Goal: Transaction & Acquisition: Download file/media

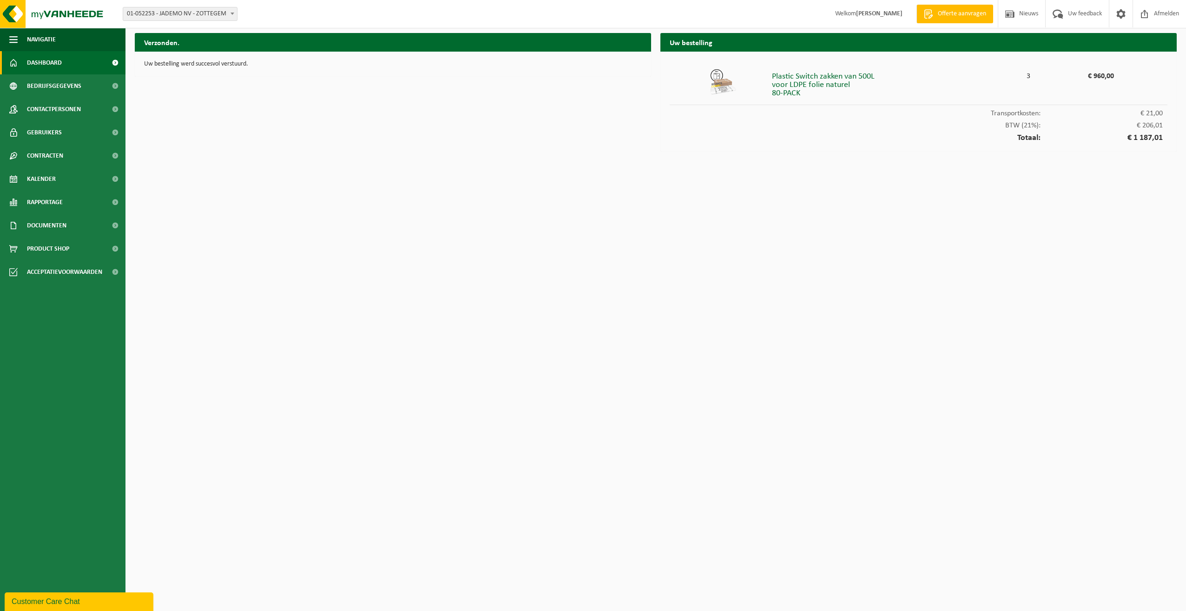
click at [55, 61] on span "Dashboard" at bounding box center [44, 62] width 35 height 23
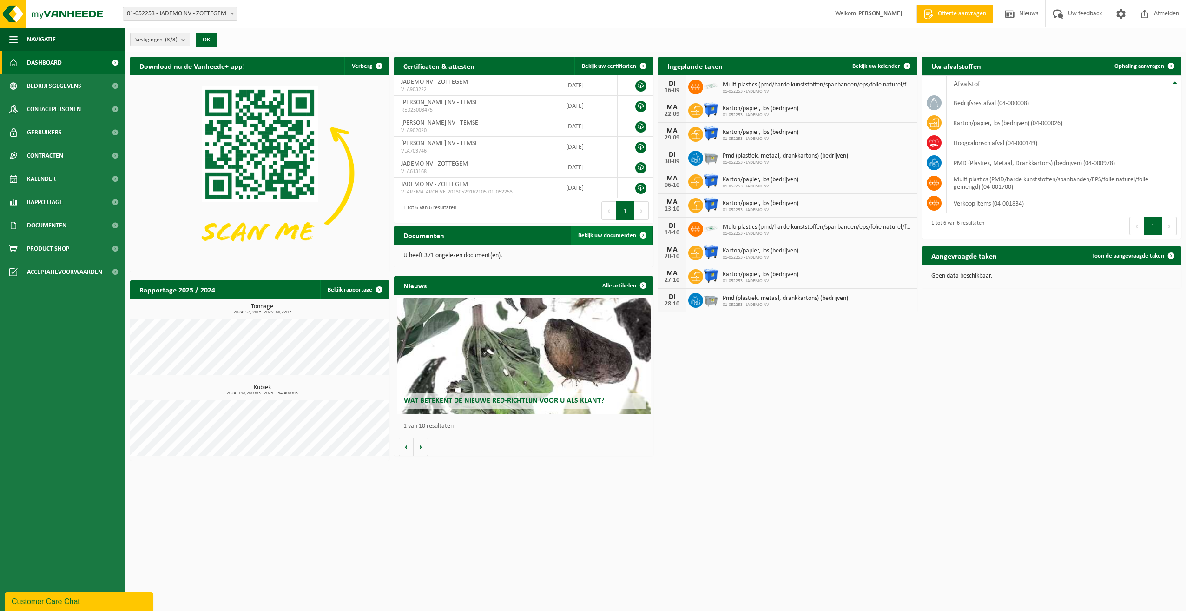
click at [623, 236] on span "Bekijk uw documenten" at bounding box center [607, 235] width 58 height 6
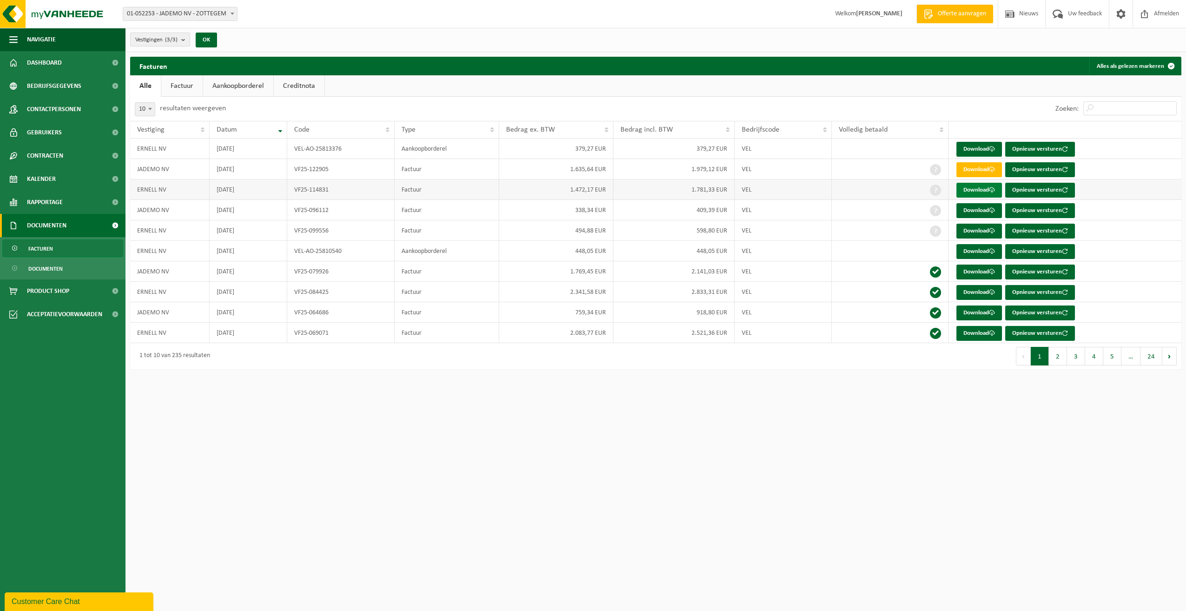
click at [982, 190] on link "Download" at bounding box center [979, 190] width 46 height 15
click at [461, 288] on td "Factuur" at bounding box center [446, 292] width 104 height 20
click at [979, 292] on link "Download" at bounding box center [979, 292] width 46 height 15
click at [1061, 354] on button "2" at bounding box center [1058, 356] width 18 height 19
click at [978, 251] on link "Download" at bounding box center [979, 251] width 46 height 15
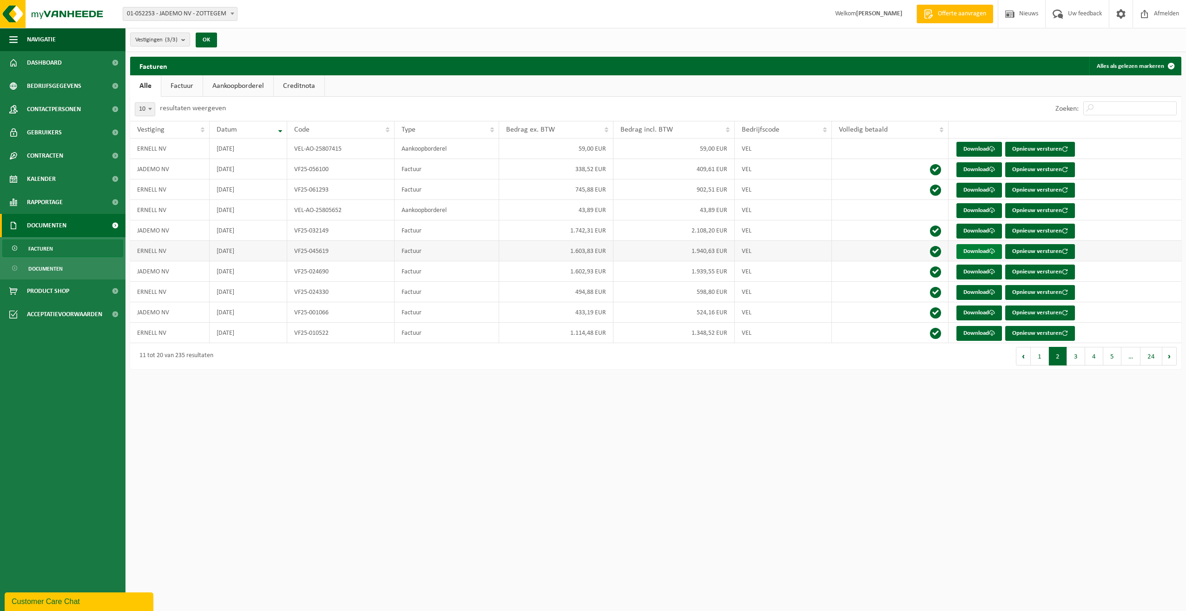
click at [970, 254] on link "Download" at bounding box center [979, 251] width 46 height 15
click at [991, 249] on span at bounding box center [992, 251] width 6 height 6
click at [1042, 355] on button "1" at bounding box center [1040, 356] width 18 height 19
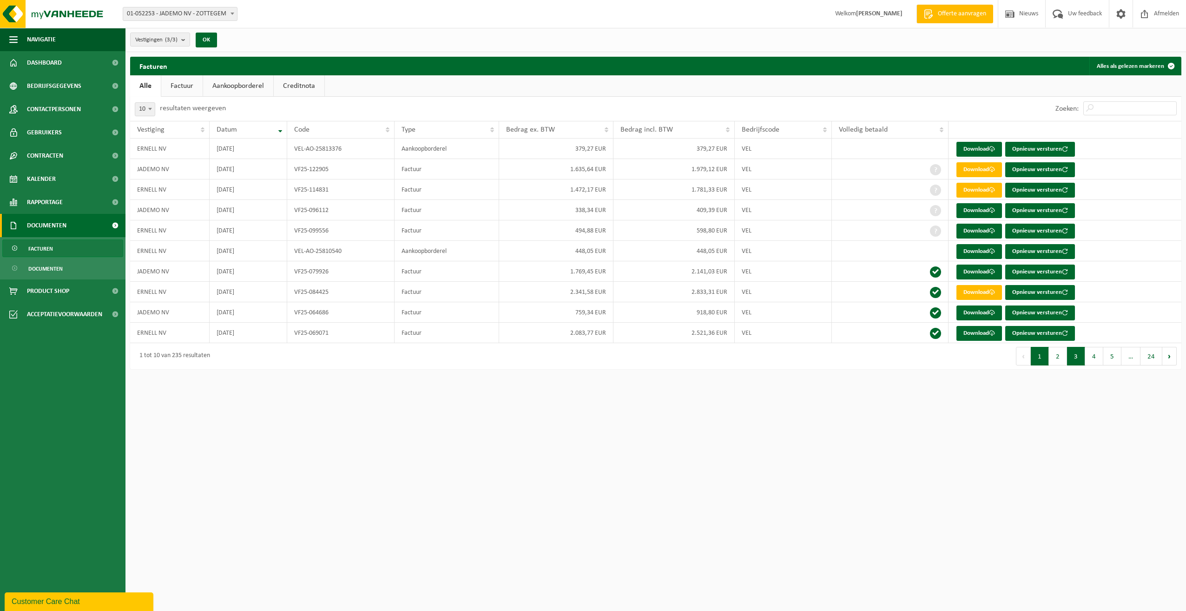
click at [1073, 356] on button "3" at bounding box center [1076, 356] width 18 height 19
click at [698, 146] on td "94,53 EUR" at bounding box center [673, 148] width 121 height 20
click at [972, 152] on link "Download" at bounding box center [979, 149] width 46 height 15
click at [990, 189] on span at bounding box center [992, 190] width 6 height 6
click at [605, 210] on td "96,05 EUR" at bounding box center [556, 210] width 115 height 20
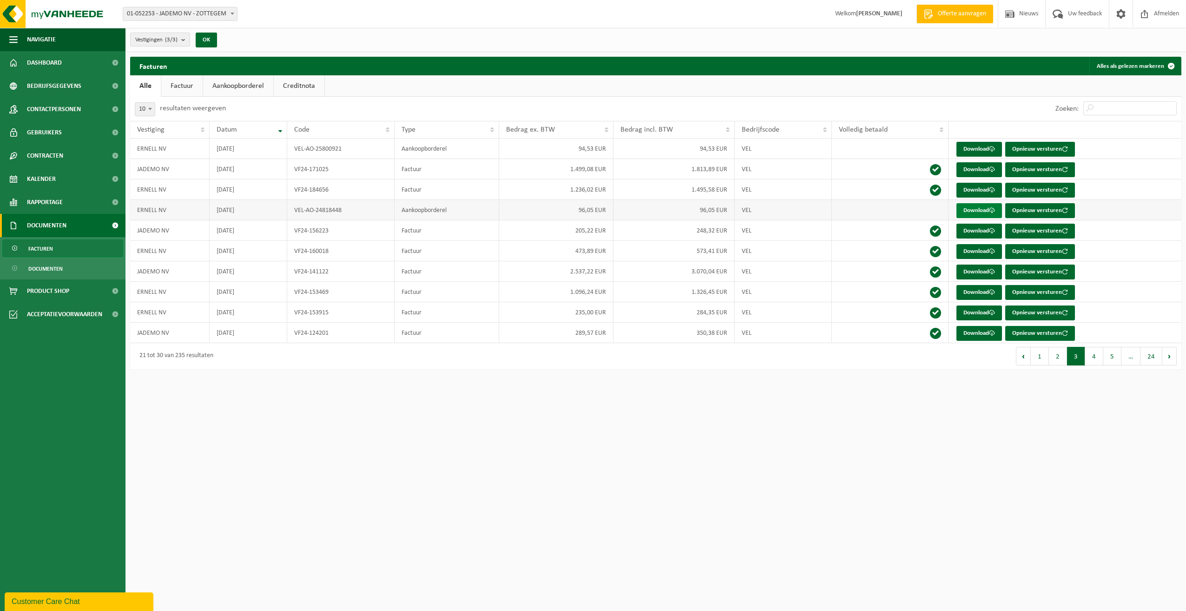
click at [985, 211] on link "Download" at bounding box center [979, 210] width 46 height 15
click at [894, 12] on strong "[PERSON_NAME]" at bounding box center [879, 13] width 46 height 7
click at [1058, 356] on button "2" at bounding box center [1058, 356] width 18 height 19
click at [991, 211] on span at bounding box center [992, 210] width 6 height 6
click at [1039, 355] on button "1" at bounding box center [1040, 356] width 18 height 19
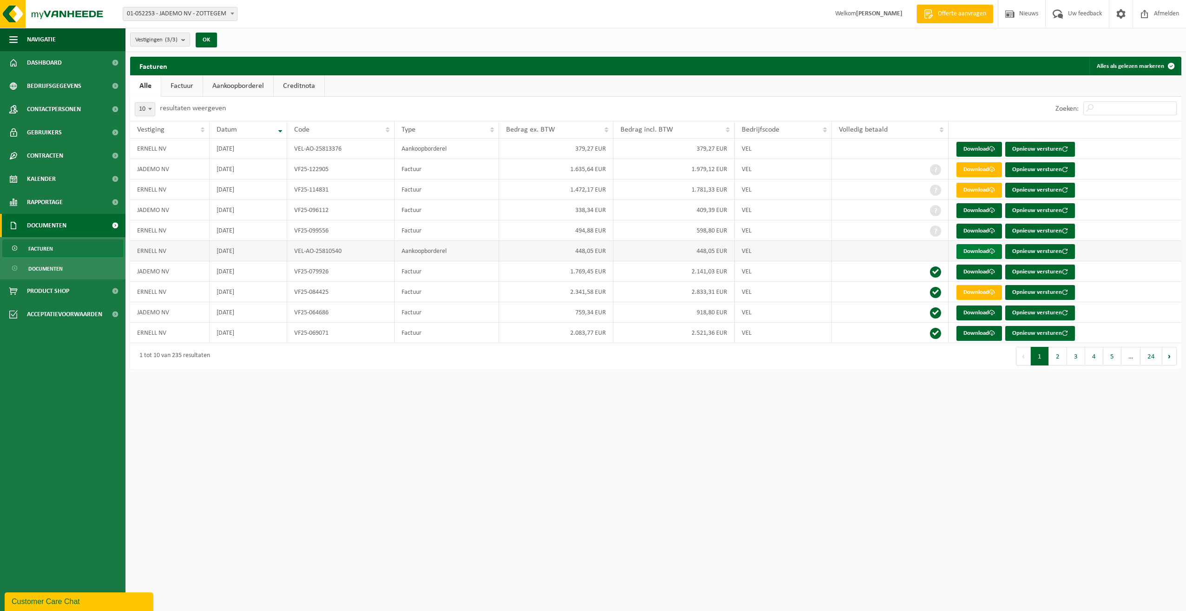
click at [972, 249] on link "Download" at bounding box center [979, 251] width 46 height 15
click at [980, 148] on link "Download" at bounding box center [979, 149] width 46 height 15
